Goal: Information Seeking & Learning: Learn about a topic

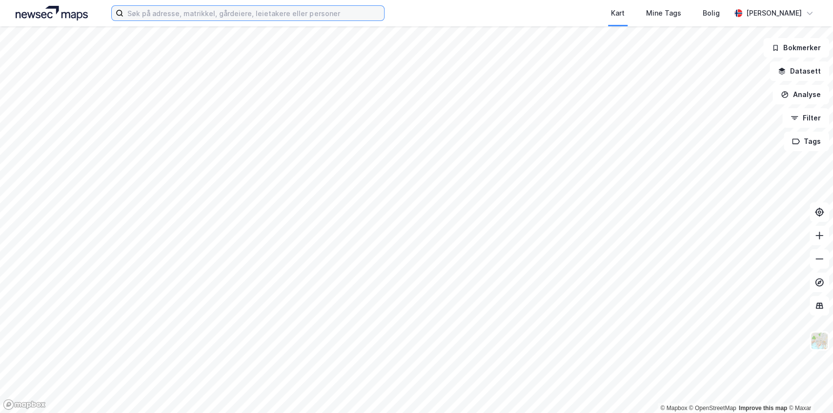
click at [174, 19] on input at bounding box center [253, 13] width 261 height 15
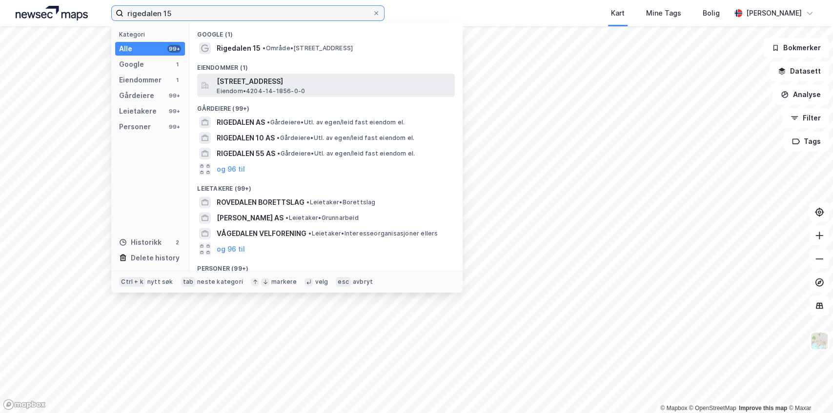
type input "rigedalen 15"
click at [250, 83] on span "[STREET_ADDRESS]" at bounding box center [334, 82] width 234 height 12
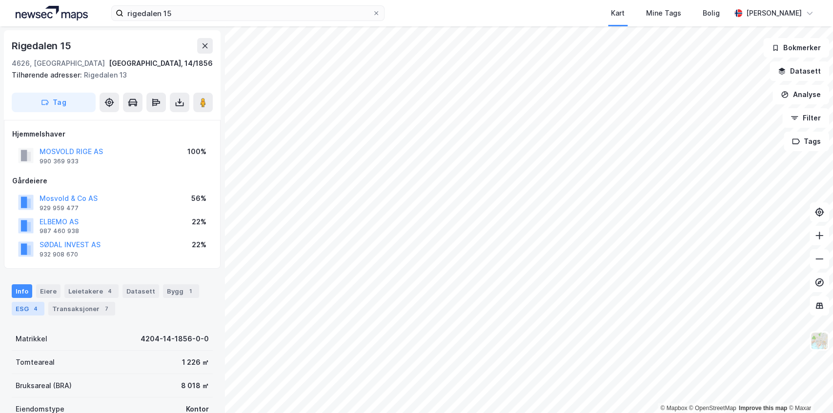
click at [28, 308] on div "ESG 4" at bounding box center [28, 309] width 33 height 14
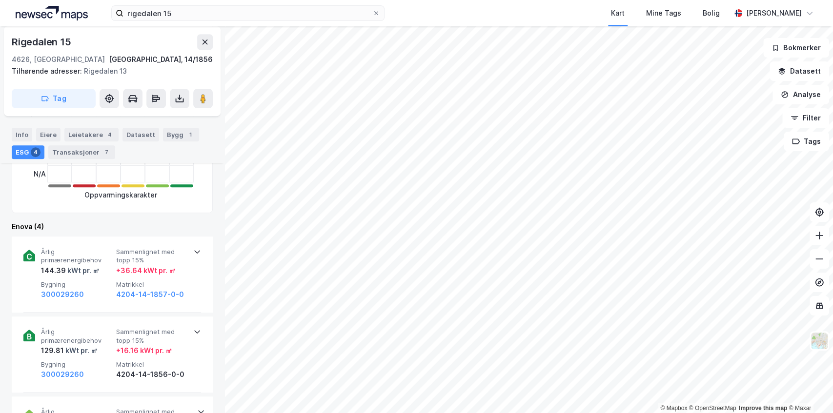
scroll to position [326, 0]
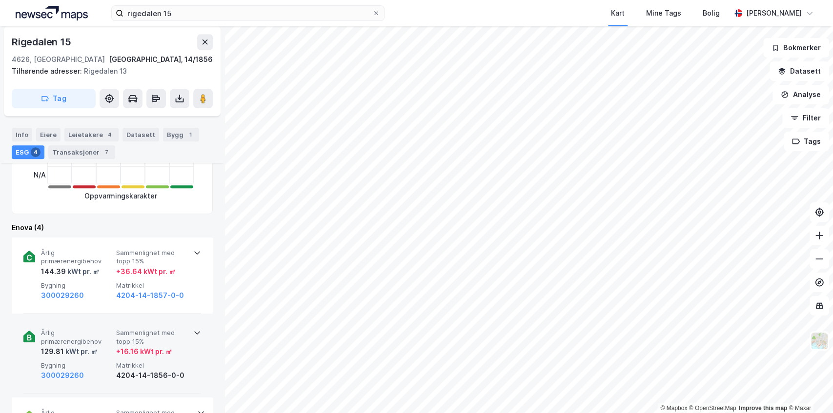
click at [162, 339] on span "Sammenlignet med topp 15%" at bounding box center [151, 337] width 71 height 17
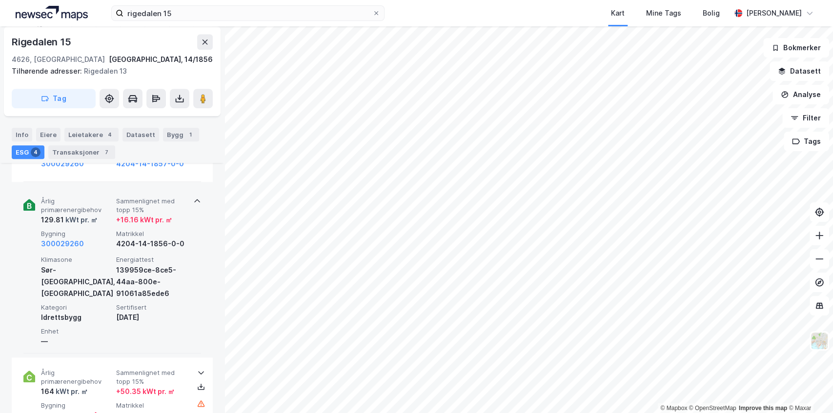
scroll to position [460, 0]
click at [144, 282] on div "139959ce-8ce5-44aa-800e-91061a85ede6" at bounding box center [151, 279] width 71 height 35
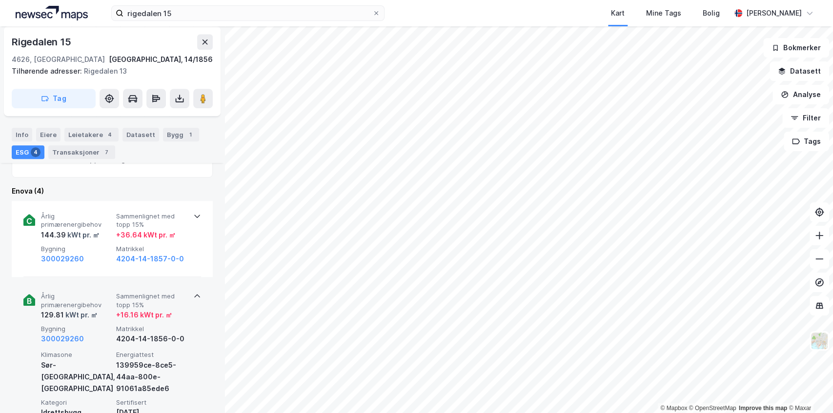
scroll to position [361, 0]
